Goal: Browse casually

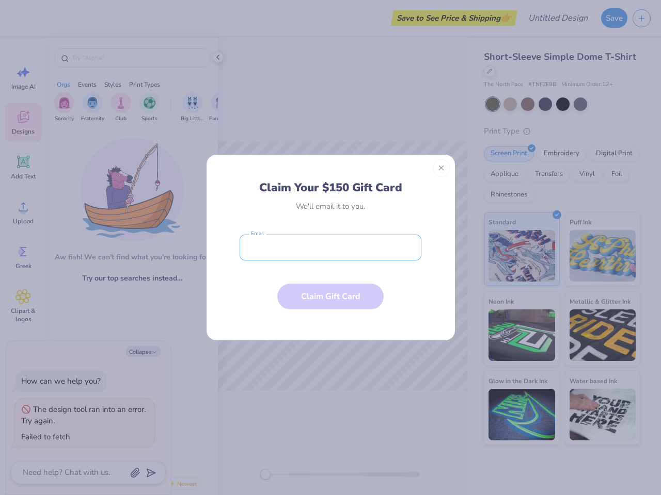
type textarea "x"
click at [330, 248] on input "email" at bounding box center [330, 248] width 182 height 26
click at [441, 168] on button "Close" at bounding box center [441, 168] width 18 height 18
